Goal: Information Seeking & Learning: Learn about a topic

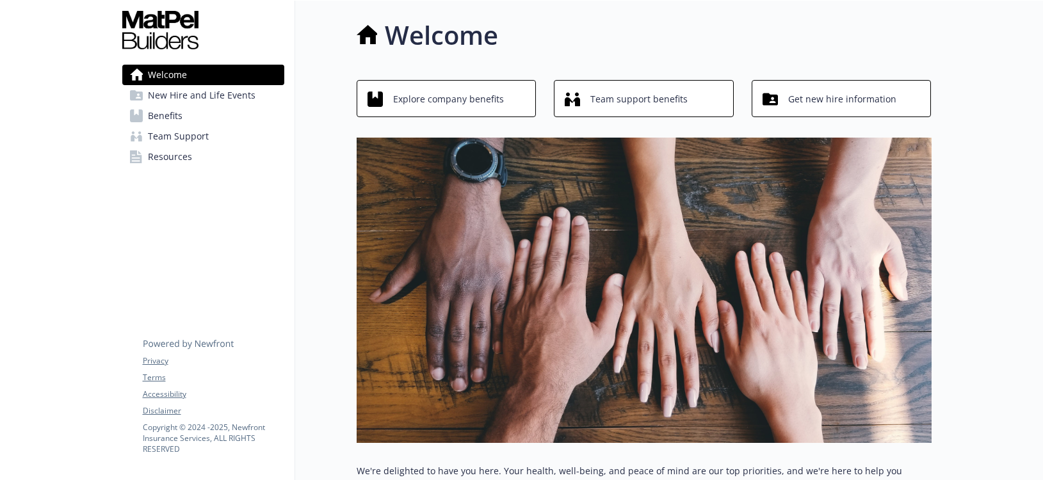
click at [168, 116] on span "Benefits" at bounding box center [165, 116] width 35 height 20
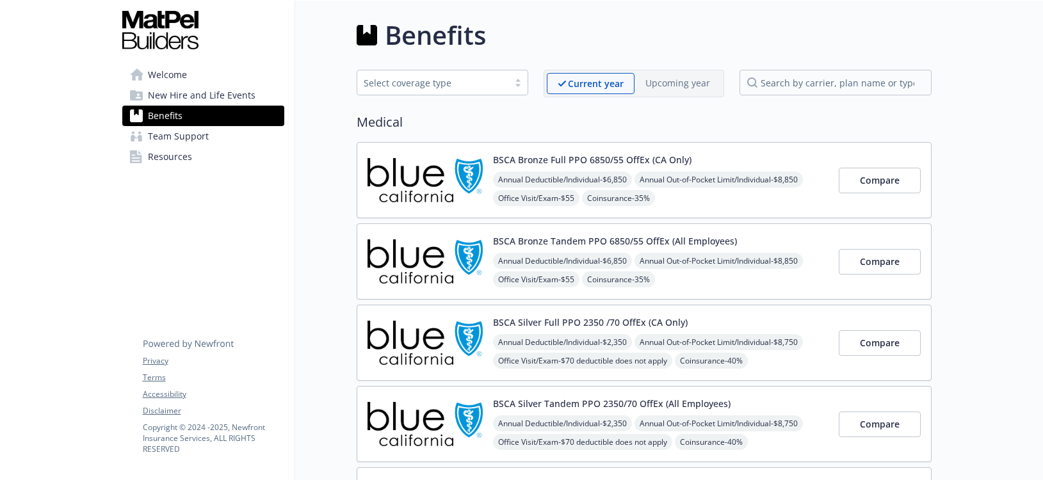
click at [161, 72] on span "Welcome" at bounding box center [167, 75] width 39 height 20
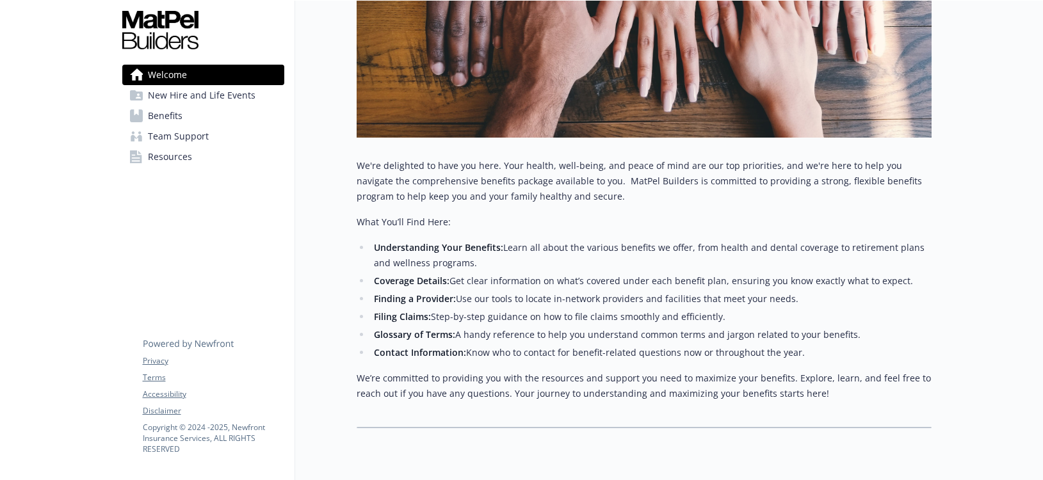
scroll to position [355, 0]
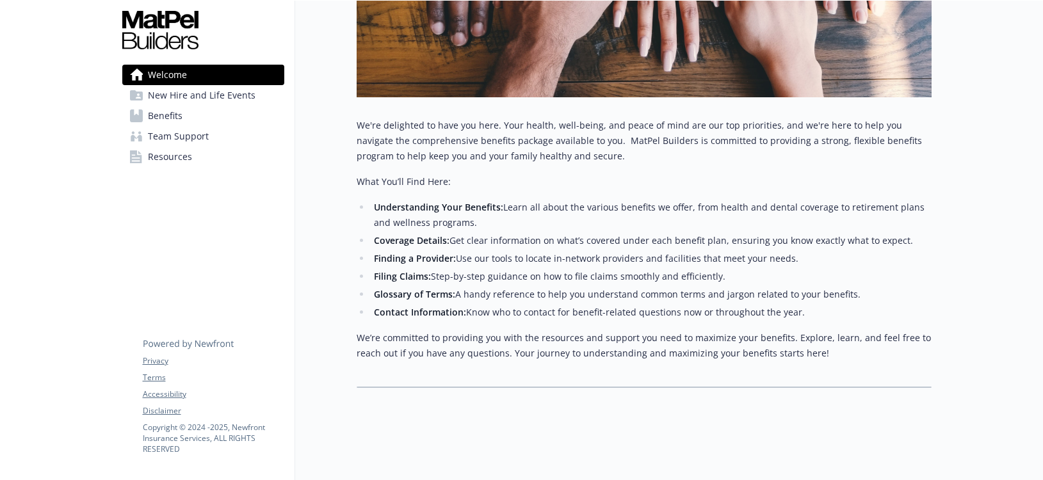
click at [241, 92] on span "New Hire and Life Events" at bounding box center [202, 95] width 108 height 20
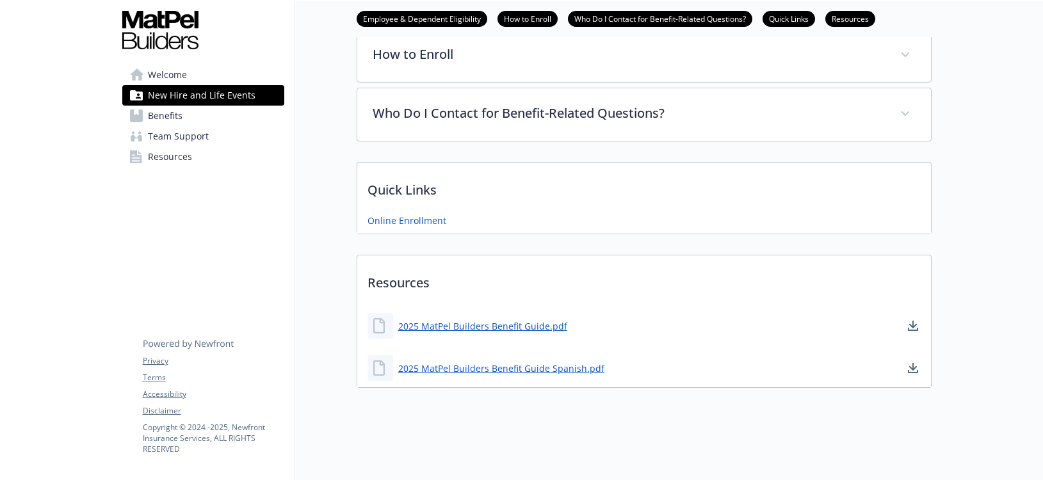
scroll to position [286, 0]
click at [158, 113] on span "Benefits" at bounding box center [165, 116] width 35 height 20
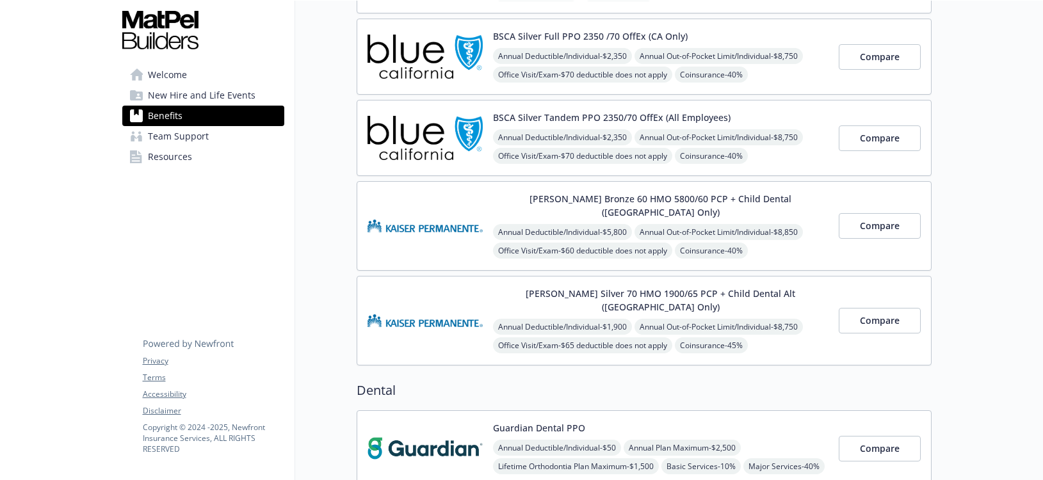
click at [184, 159] on span "Resources" at bounding box center [170, 157] width 44 height 20
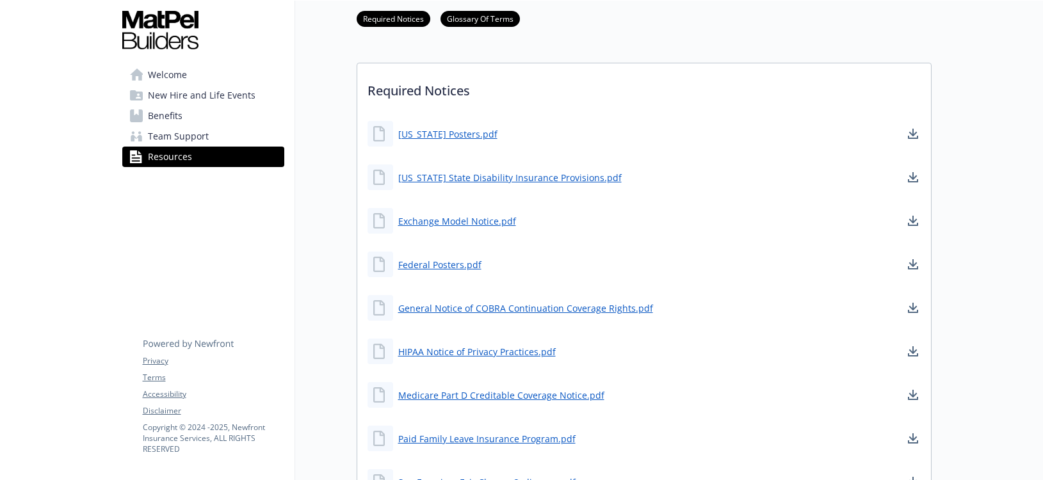
scroll to position [286, 0]
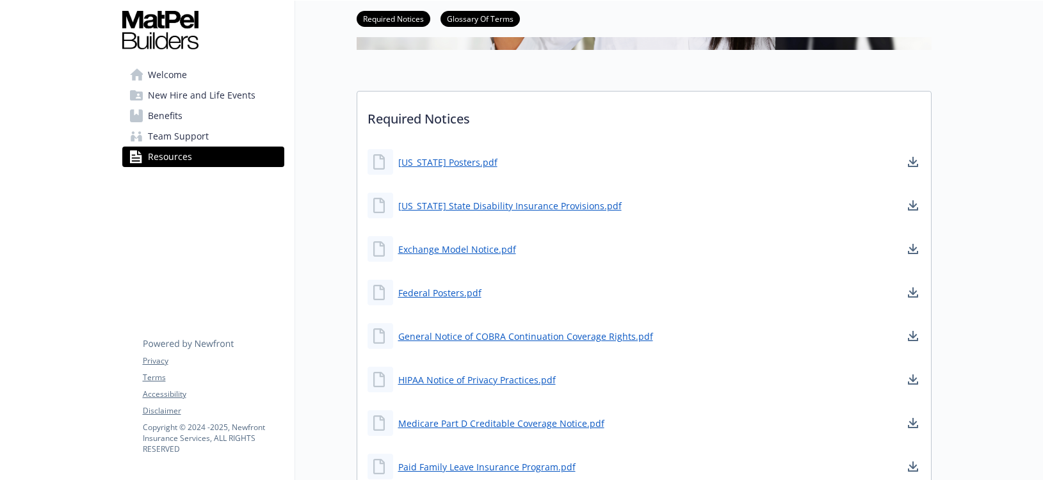
click at [149, 109] on span "Benefits" at bounding box center [165, 116] width 35 height 20
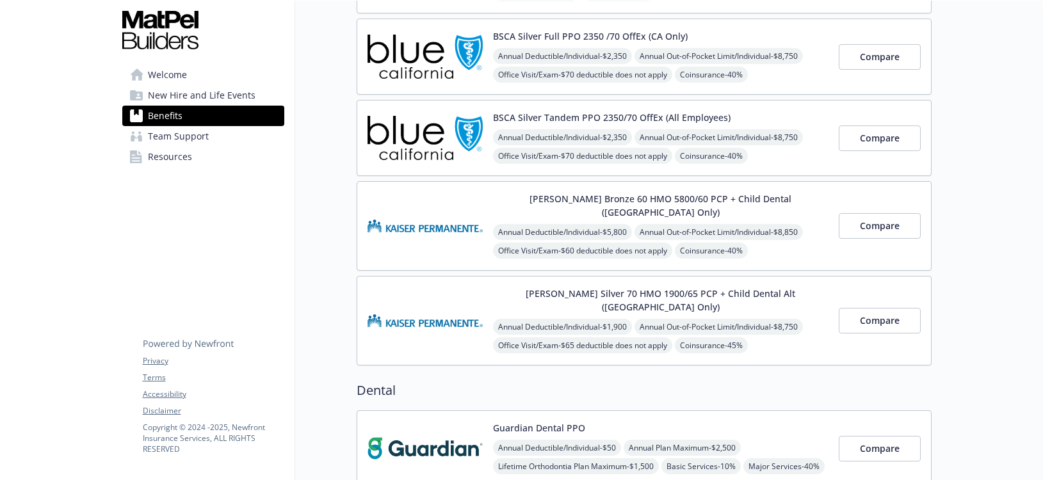
click at [173, 74] on span "Welcome" at bounding box center [167, 75] width 39 height 20
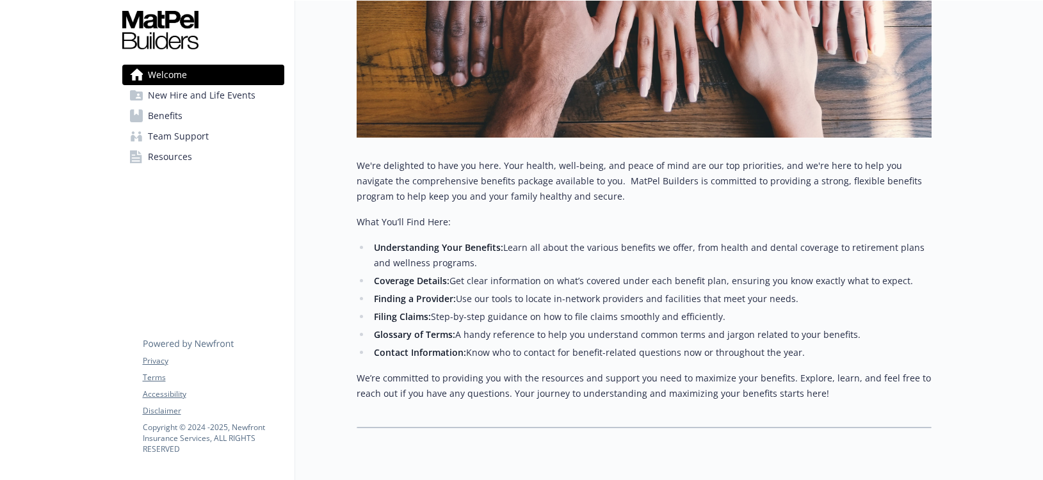
scroll to position [291, 0]
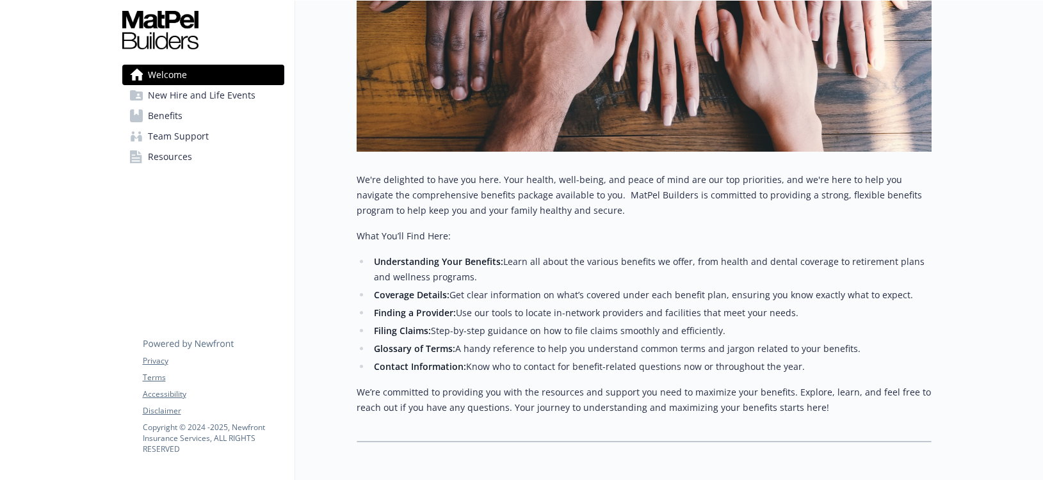
click at [217, 99] on span "New Hire and Life Events" at bounding box center [202, 95] width 108 height 20
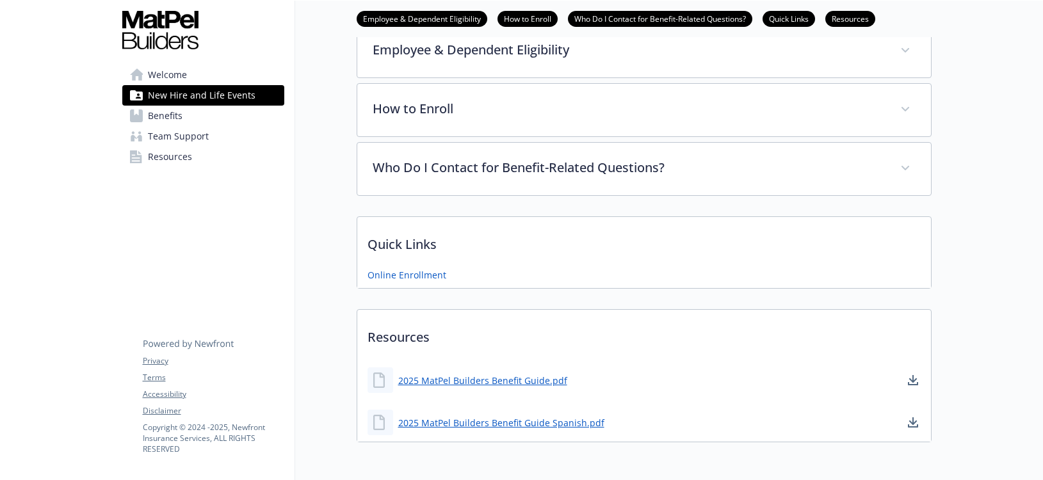
scroll to position [158, 0]
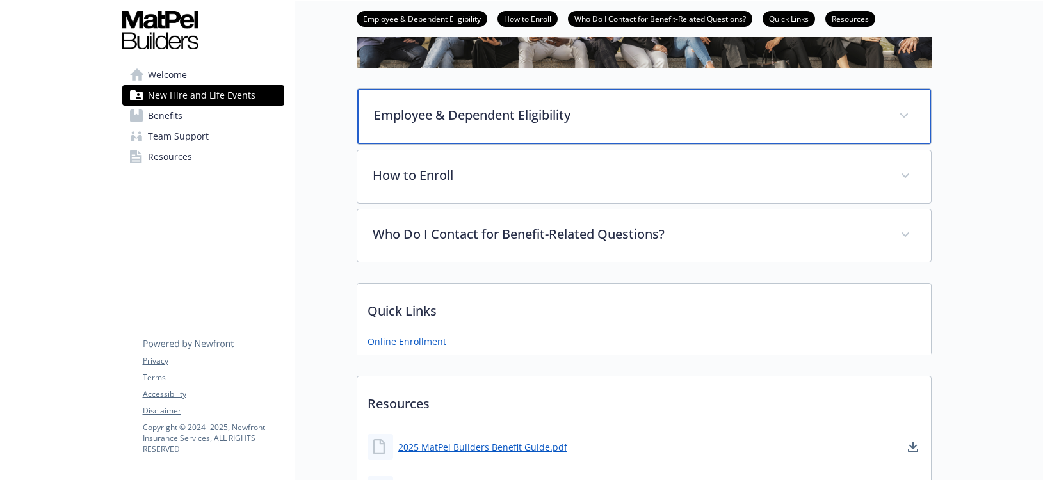
click at [479, 110] on p "Employee & Dependent Eligibility" at bounding box center [628, 115] width 509 height 19
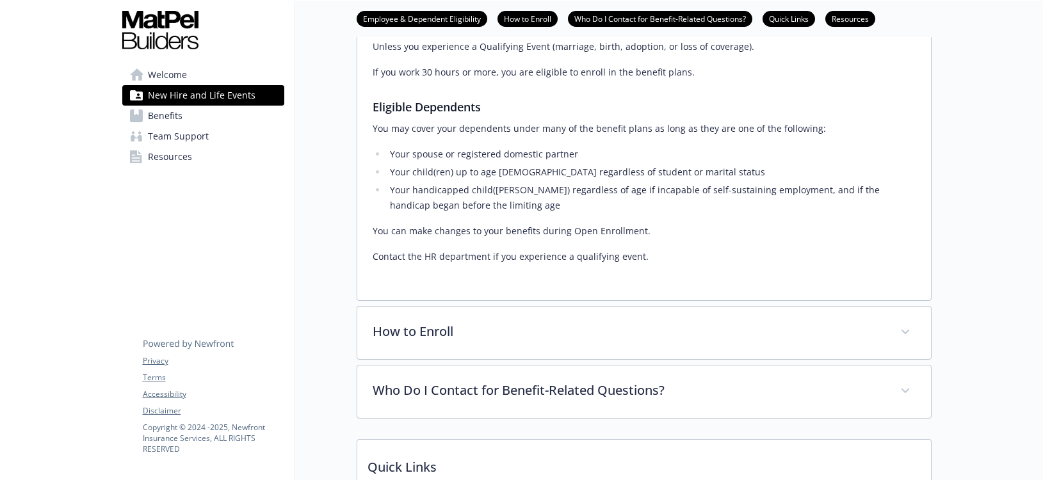
scroll to position [478, 0]
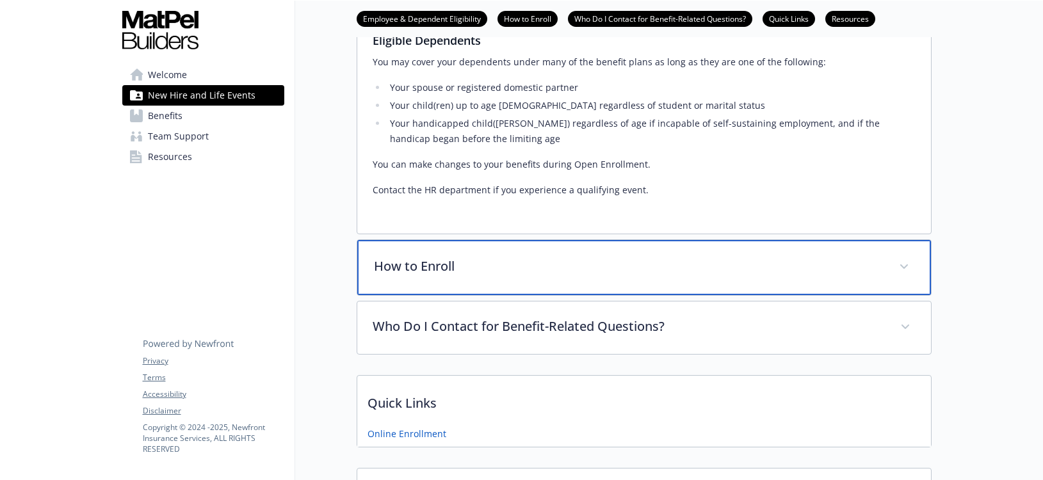
click at [509, 283] on div "How to Enroll" at bounding box center [643, 267] width 573 height 55
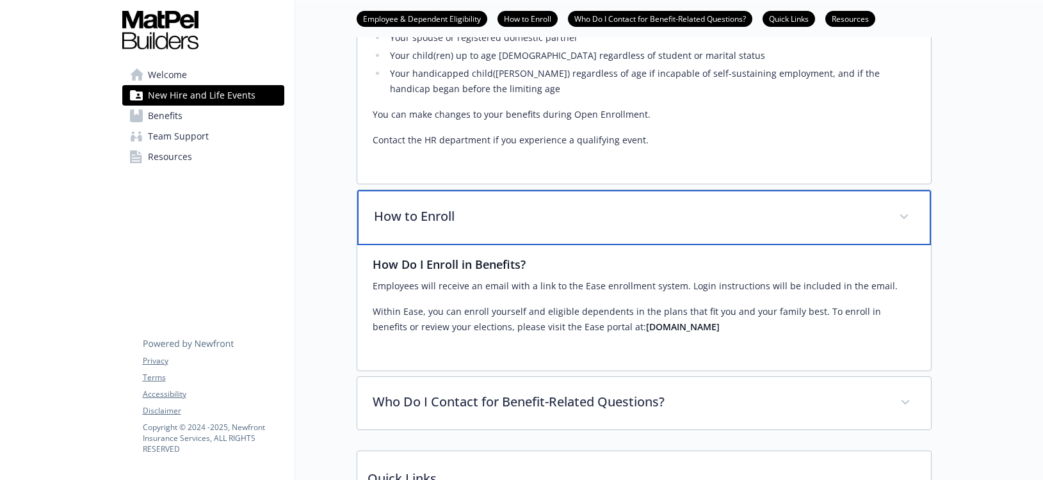
scroll to position [606, 0]
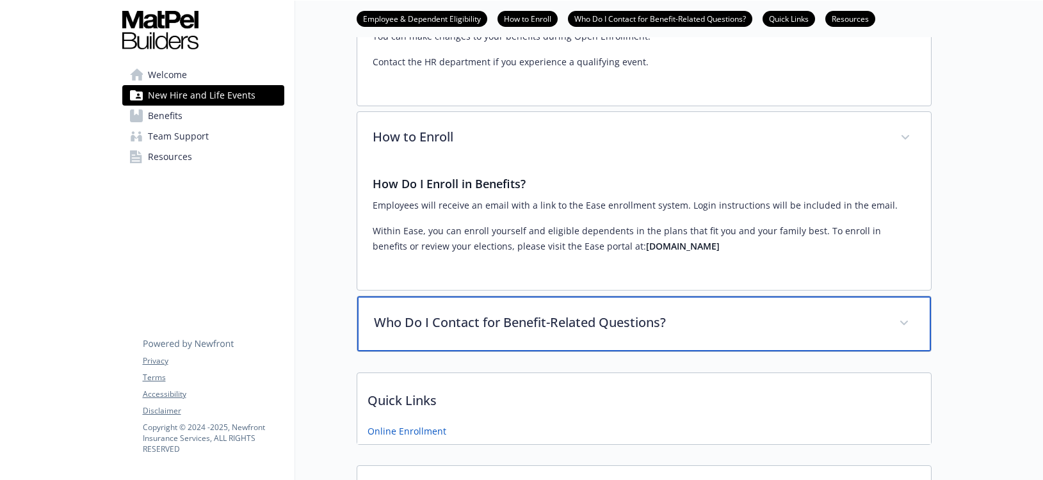
click at [557, 342] on div "Who Do I Contact for Benefit-Related Questions?" at bounding box center [643, 323] width 573 height 55
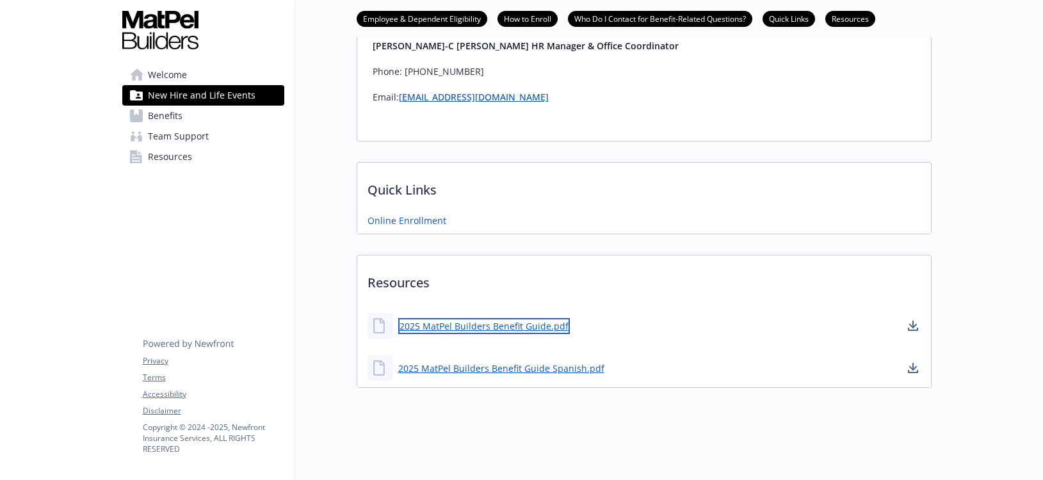
scroll to position [962, 0]
click at [522, 318] on link "2025 MatPel Builders Benefit Guide.pdf" at bounding box center [484, 326] width 172 height 16
